Goal: Task Accomplishment & Management: Use online tool/utility

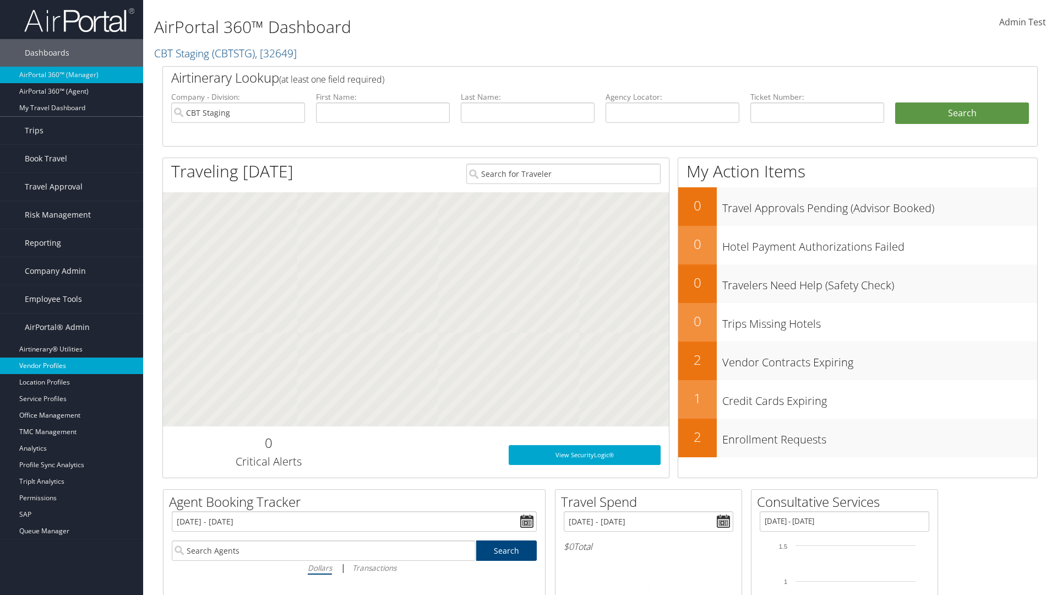
click at [72, 366] on link "Vendor Profiles" at bounding box center [71, 365] width 143 height 17
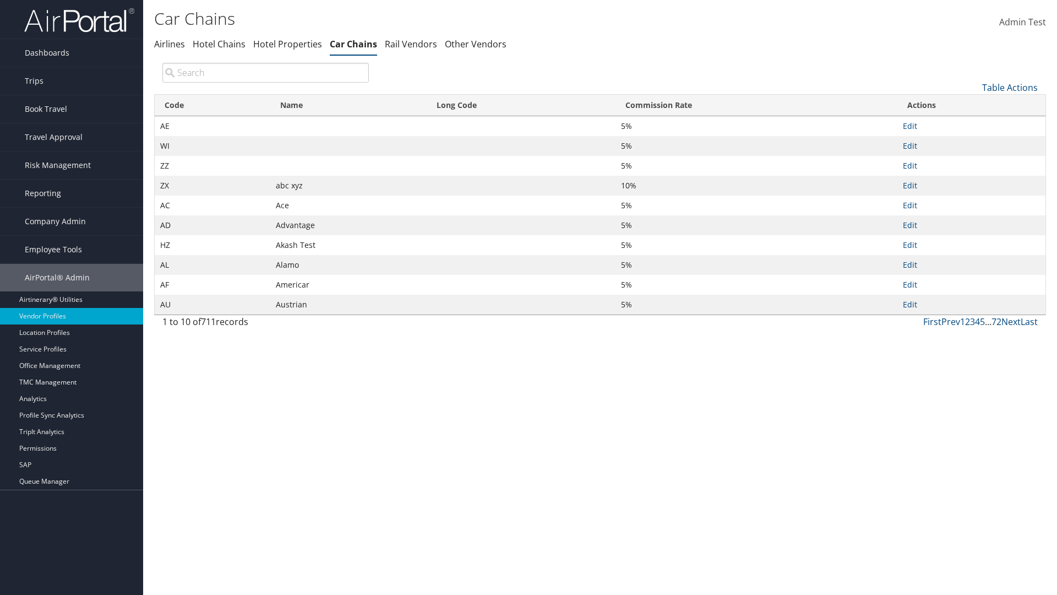
click at [1010, 87] on link "Table Actions" at bounding box center [1010, 87] width 56 height 12
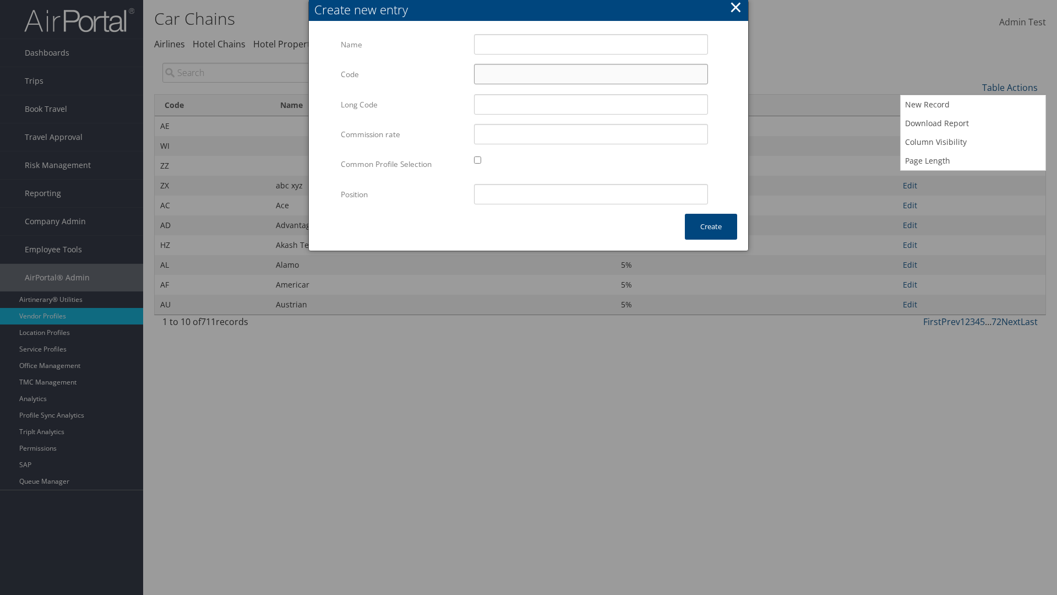
click at [591, 74] on input "Code" at bounding box center [591, 74] width 234 height 20
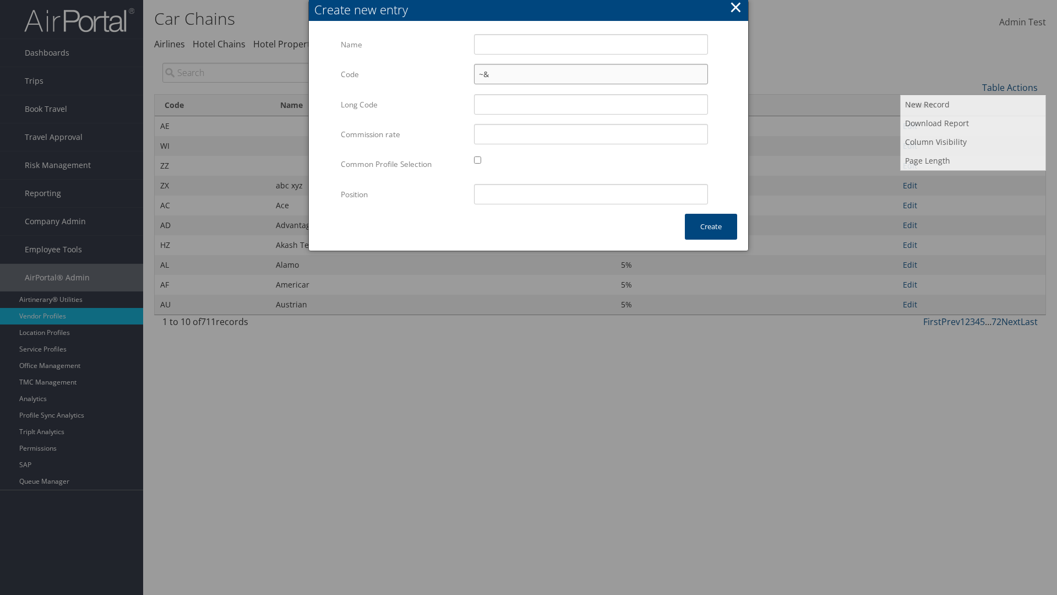
type input "~&"
click at [591, 44] on input "Test" at bounding box center [591, 44] width 234 height 20
type input "Test"
type input "test"
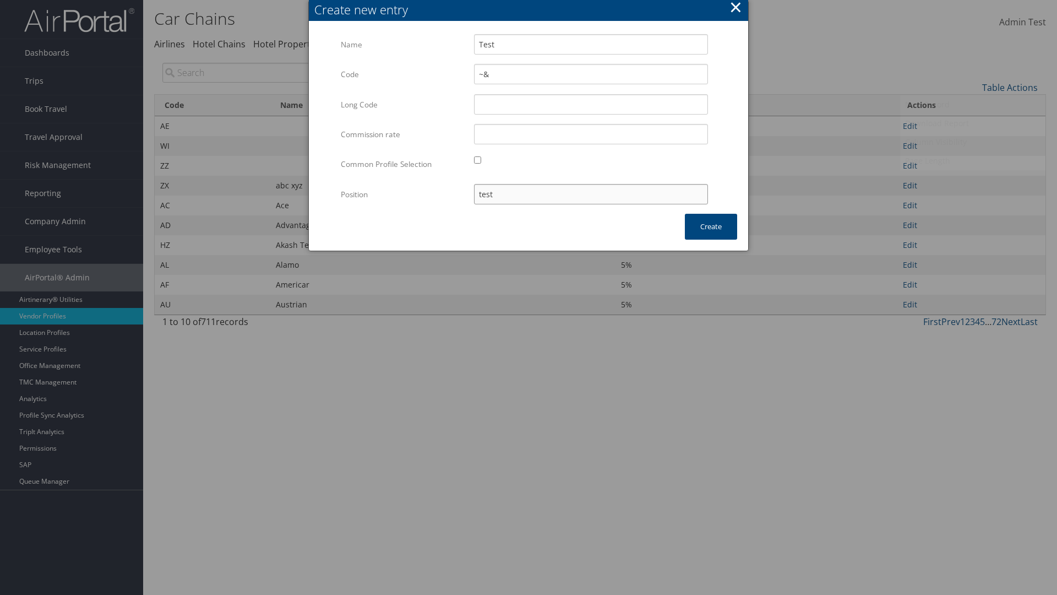
type input "~&"
type input "test"
click at [711, 226] on button "Create" at bounding box center [711, 227] width 52 height 26
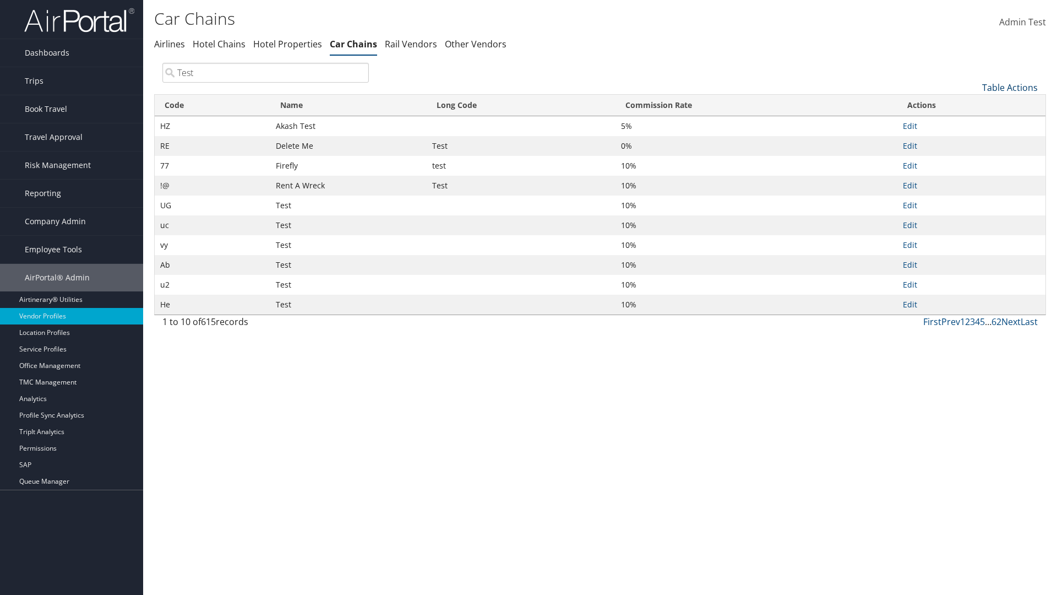
type input "Test"
click at [1010, 87] on link "Table Actions" at bounding box center [1010, 87] width 56 height 12
click at [973, 105] on link "Code" at bounding box center [973, 105] width 145 height 19
click at [973, 124] on link "Name" at bounding box center [973, 124] width 145 height 19
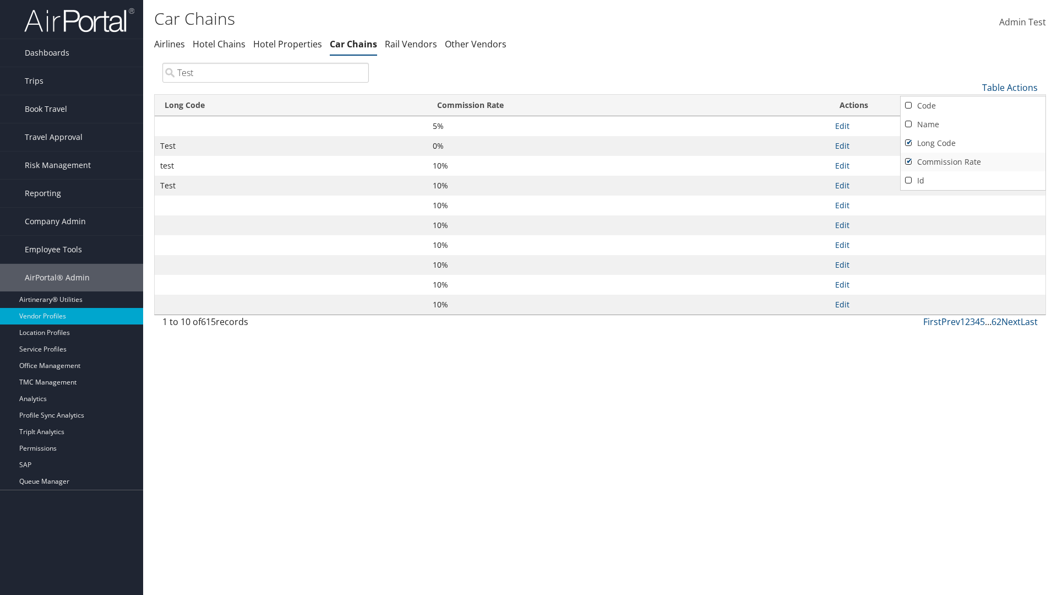
click at [973, 143] on link "Long Code" at bounding box center [973, 143] width 145 height 19
click at [973, 161] on link "Commission Rate" at bounding box center [973, 162] width 145 height 19
click at [529, 297] on div at bounding box center [528, 297] width 1057 height 595
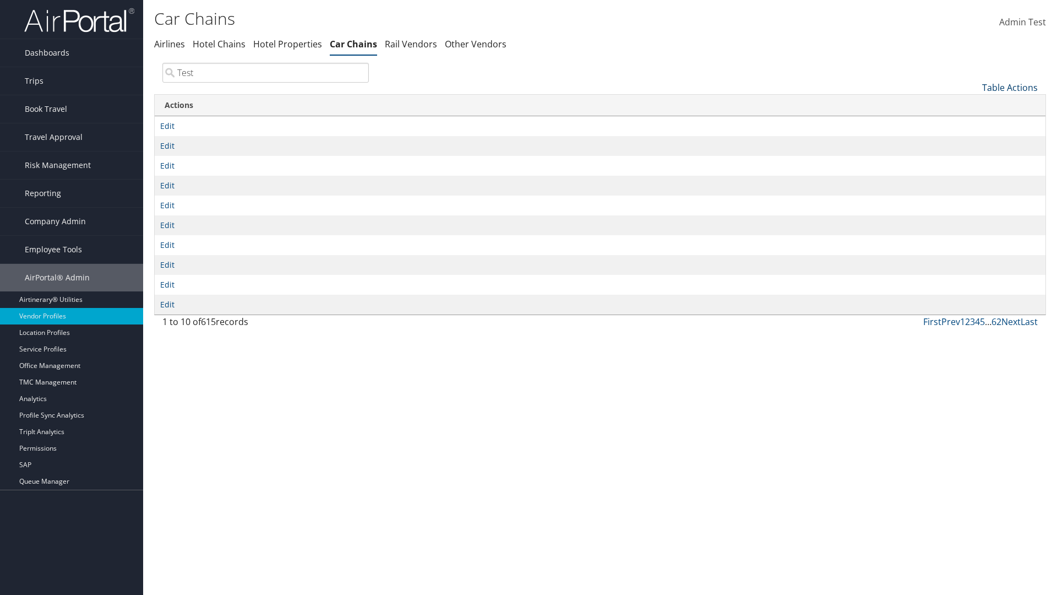
click at [1010, 87] on link "Table Actions" at bounding box center [1010, 87] width 56 height 12
click at [973, 142] on link "Column Visibility" at bounding box center [973, 142] width 145 height 19
click at [973, 105] on link "Code" at bounding box center [973, 105] width 145 height 19
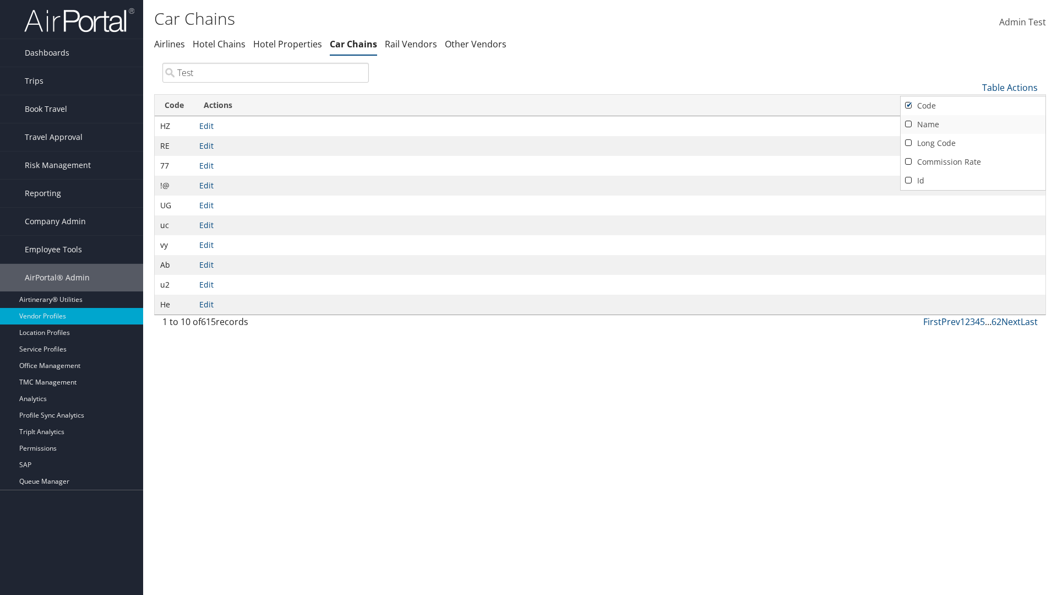
click at [973, 124] on link "Name" at bounding box center [973, 124] width 145 height 19
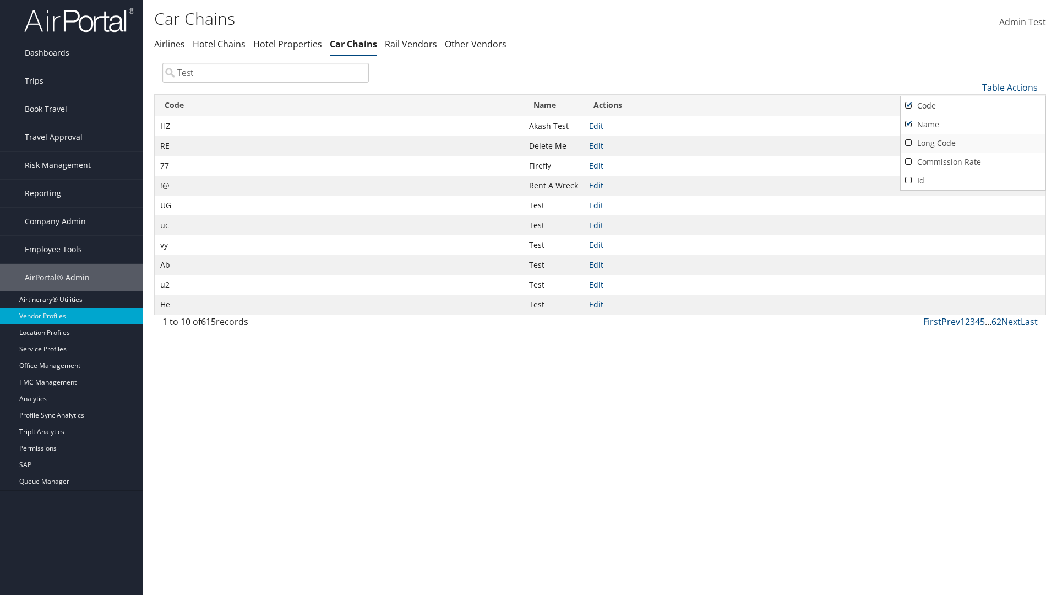
click at [973, 143] on link "Long Code" at bounding box center [973, 143] width 145 height 19
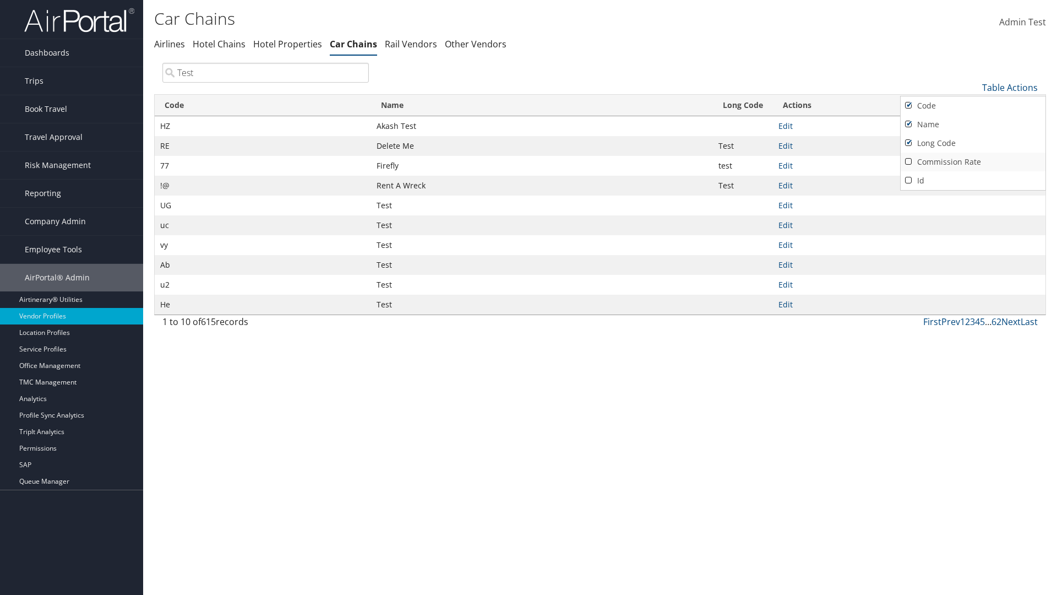
click at [973, 161] on link "Commission Rate" at bounding box center [973, 162] width 145 height 19
click at [529, 297] on div at bounding box center [528, 297] width 1057 height 595
